Goal: Task Accomplishment & Management: Manage account settings

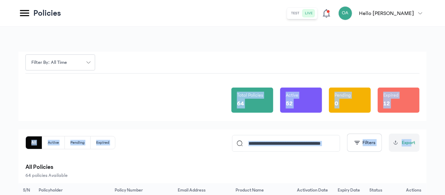
drag, startPoint x: 445, startPoint y: 58, endPoint x: 413, endPoint y: 158, distance: 104.3
click at [380, 161] on div "All Active Pending Expired Filters Export All Policies 64 policies Available" at bounding box center [222, 155] width 394 height 45
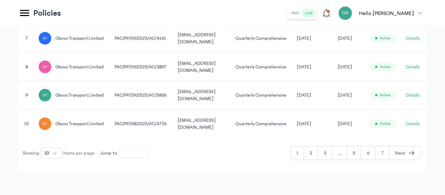
scroll to position [390, 0]
click at [316, 160] on button "2" at bounding box center [311, 152] width 14 height 13
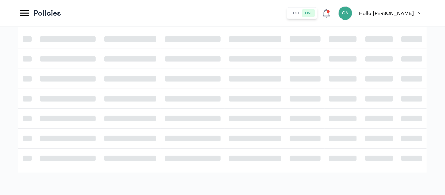
scroll to position [227, 0]
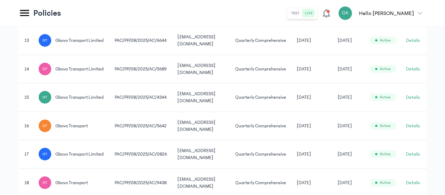
scroll to position [390, 0]
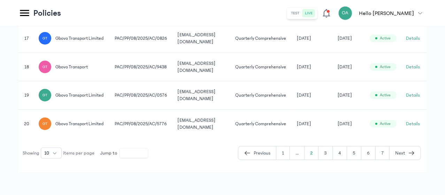
click at [347, 160] on button "4" at bounding box center [340, 152] width 14 height 13
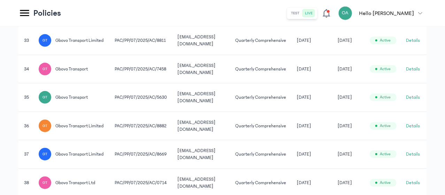
scroll to position [385, 0]
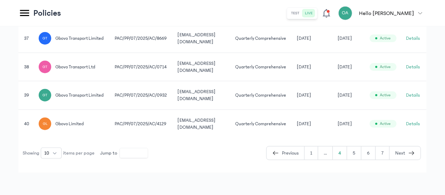
click at [357, 154] on button "5" at bounding box center [354, 152] width 14 height 13
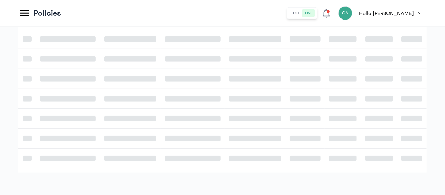
scroll to position [385, 0]
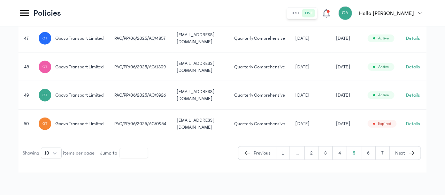
click at [332, 53] on td "[DATE]" at bounding box center [311, 38] width 41 height 29
click at [411, 40] on button "Details" at bounding box center [413, 38] width 14 height 7
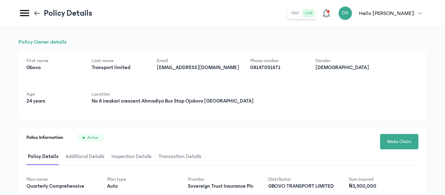
click at [41, 11] on icon at bounding box center [37, 13] width 8 height 8
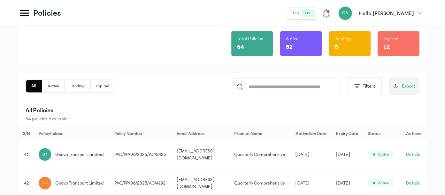
scroll to position [83, 0]
